Goal: Navigation & Orientation: Find specific page/section

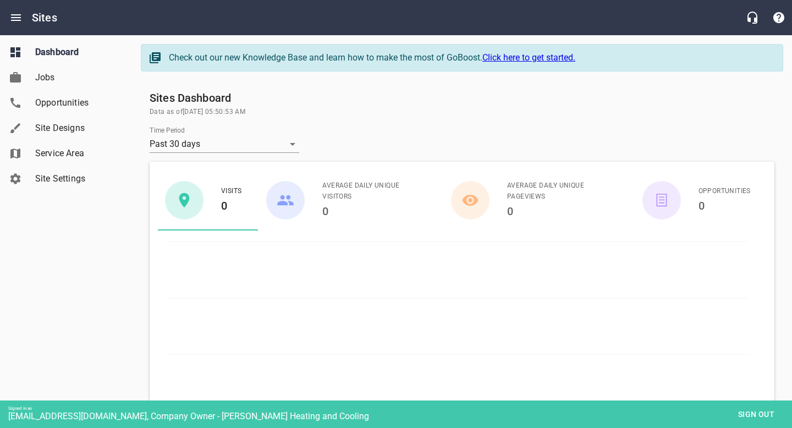
click at [95, 123] on span "Site Designs" at bounding box center [77, 128] width 84 height 13
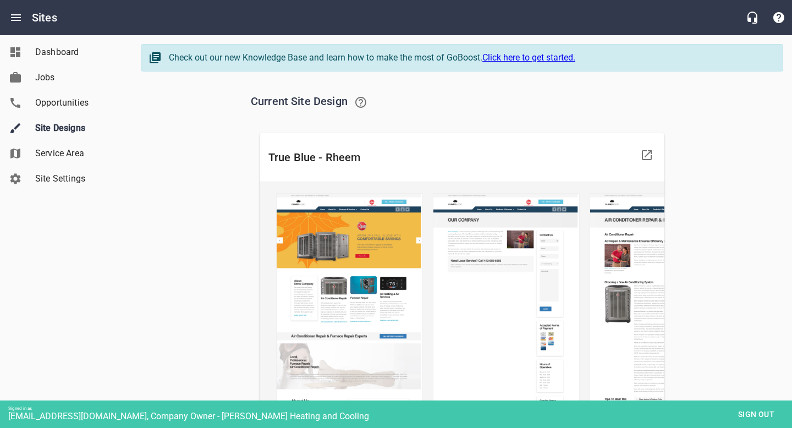
click at [73, 53] on span "Dashboard" at bounding box center [77, 52] width 84 height 13
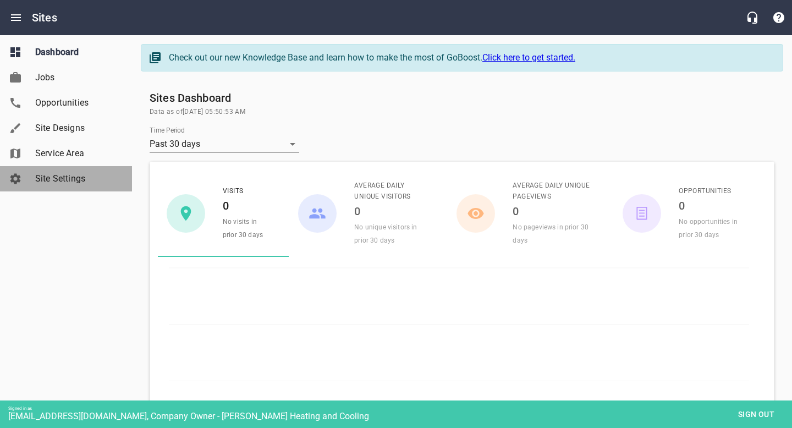
click at [78, 174] on span "Site Settings" at bounding box center [77, 178] width 84 height 13
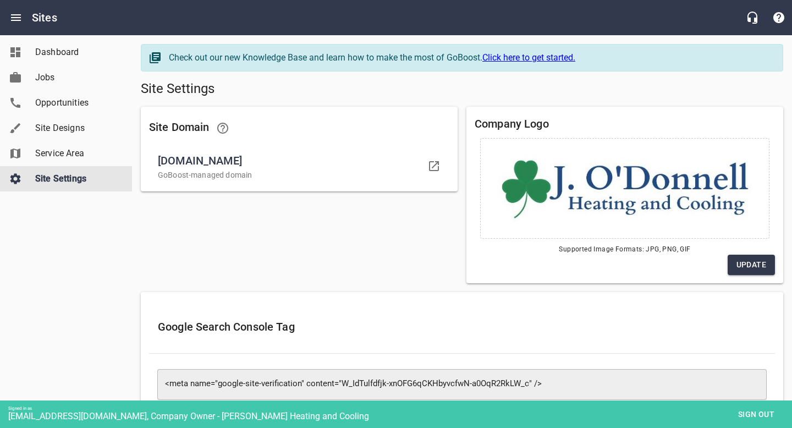
scroll to position [87, 0]
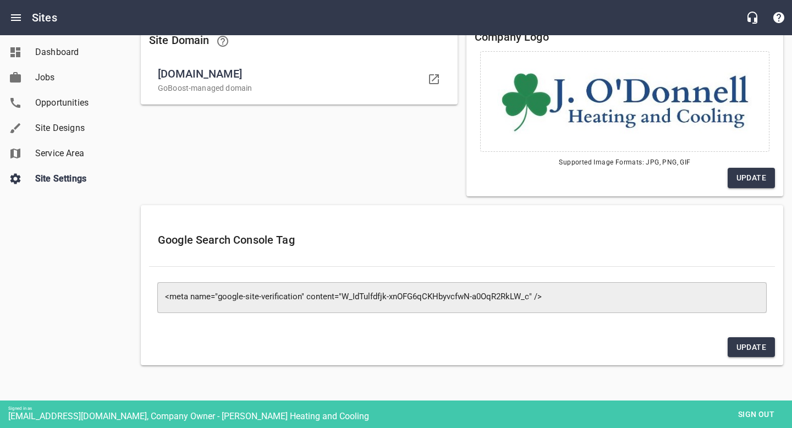
click at [70, 157] on span "Service Area" at bounding box center [77, 153] width 84 height 13
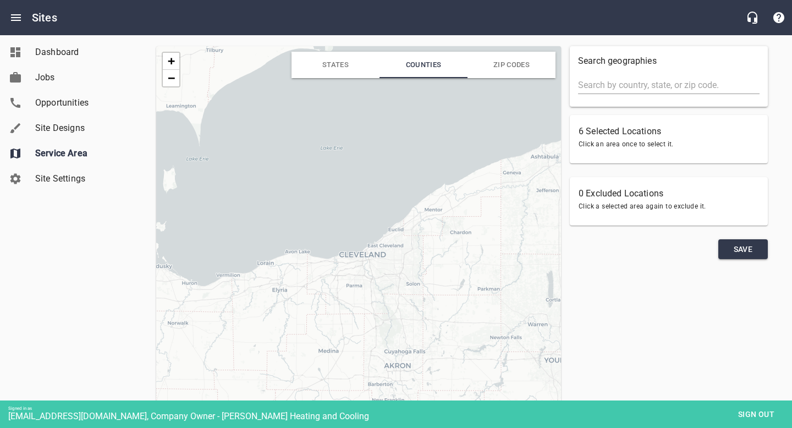
click at [57, 122] on span "Site Designs" at bounding box center [77, 128] width 84 height 13
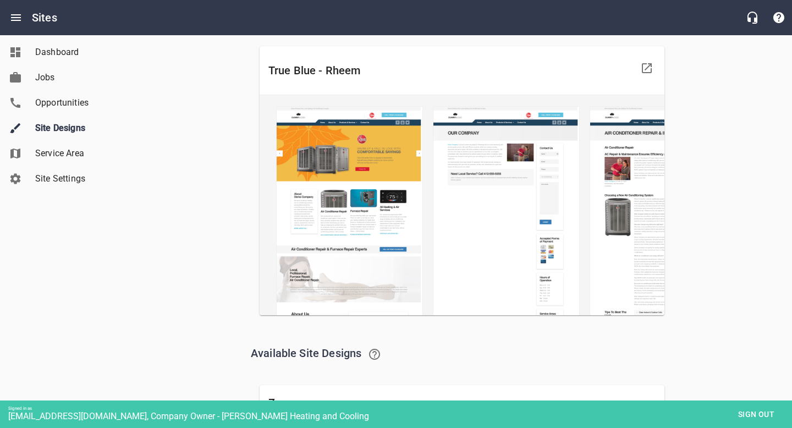
click at [56, 107] on span "Opportunities" at bounding box center [77, 102] width 84 height 13
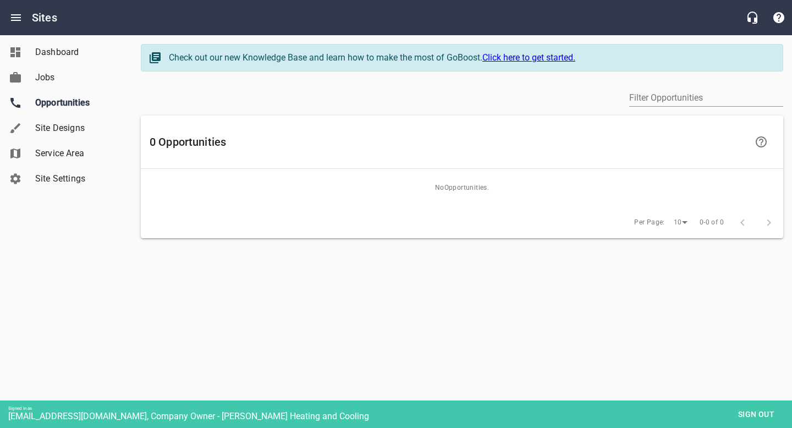
click at [51, 84] on span "Jobs" at bounding box center [77, 77] width 84 height 13
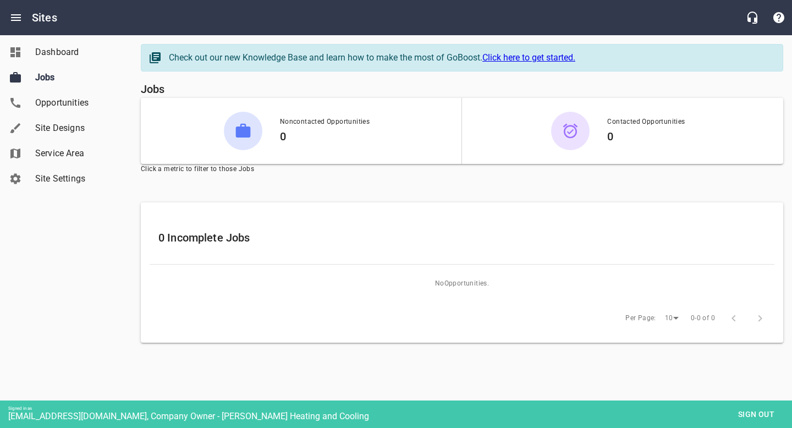
click at [51, 43] on link "Dashboard" at bounding box center [66, 52] width 132 height 25
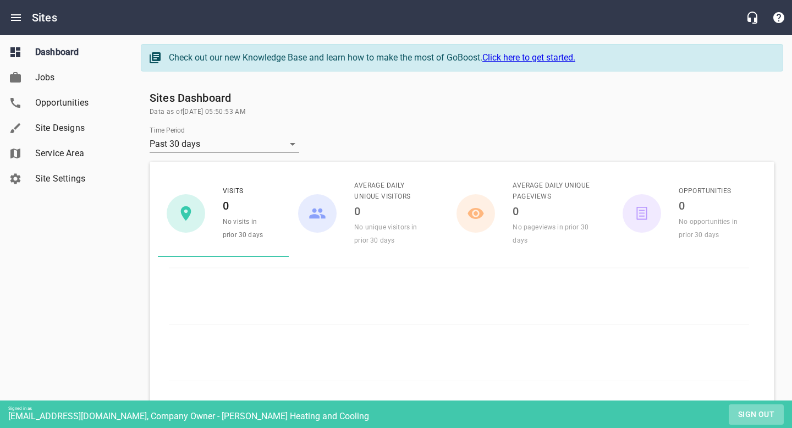
click at [756, 413] on span "Sign out" at bounding box center [756, 414] width 46 height 14
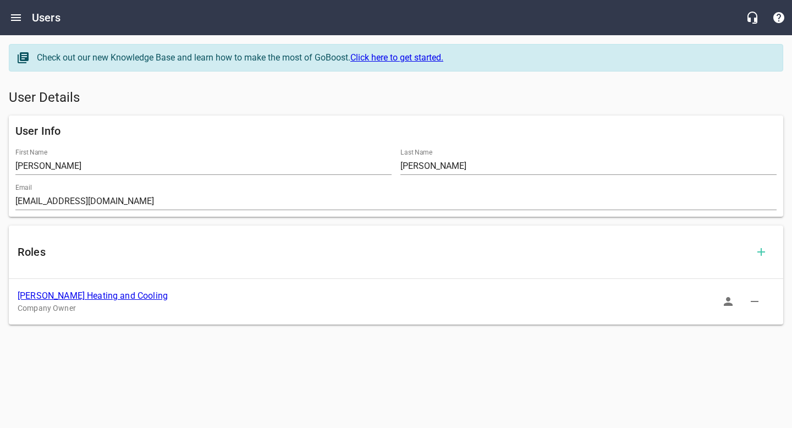
click at [119, 292] on link "[PERSON_NAME] Heating and Cooling" at bounding box center [93, 295] width 150 height 10
